Goal: Find specific page/section: Find specific page/section

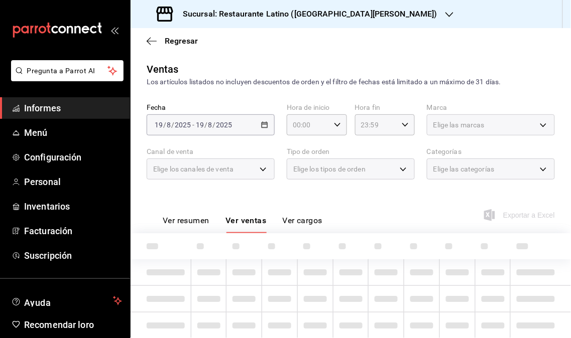
click at [369, 17] on div "Sucursal: Restaurante Latino ([GEOGRAPHIC_DATA][PERSON_NAME])" at bounding box center [298, 14] width 319 height 28
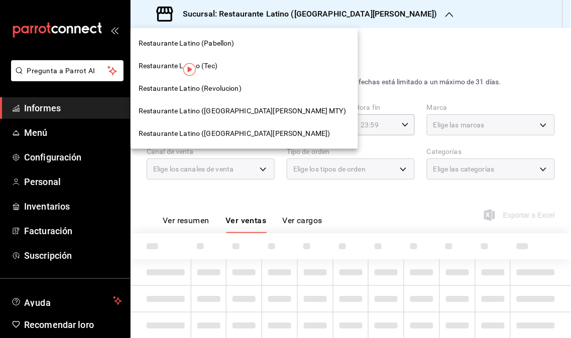
click at [214, 92] on span "Restaurante Latino (Revolucion)" at bounding box center [190, 88] width 103 height 11
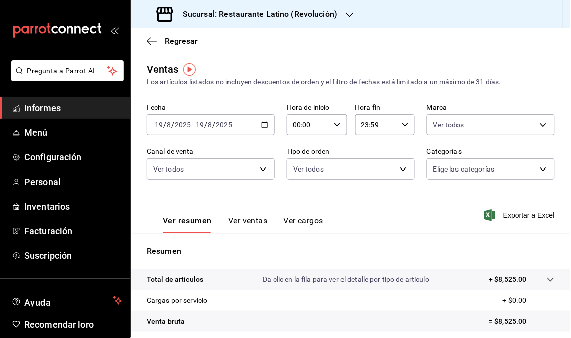
click at [66, 111] on span "Informes" at bounding box center [73, 108] width 98 height 14
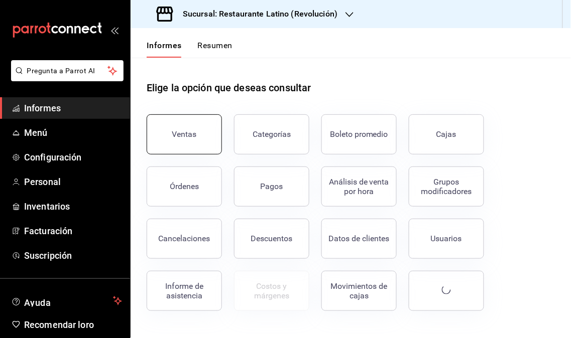
click at [183, 123] on button "Ventas" at bounding box center [184, 134] width 75 height 40
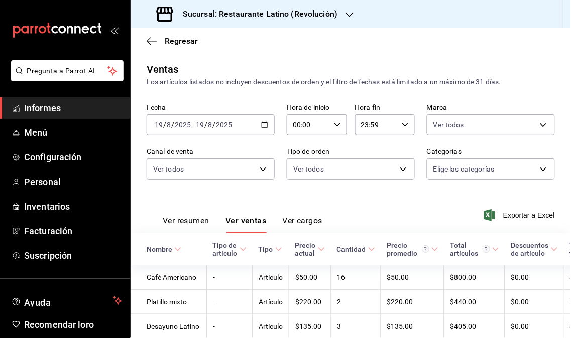
click at [29, 109] on font "Informes" at bounding box center [42, 108] width 37 height 11
